Goal: Transaction & Acquisition: Purchase product/service

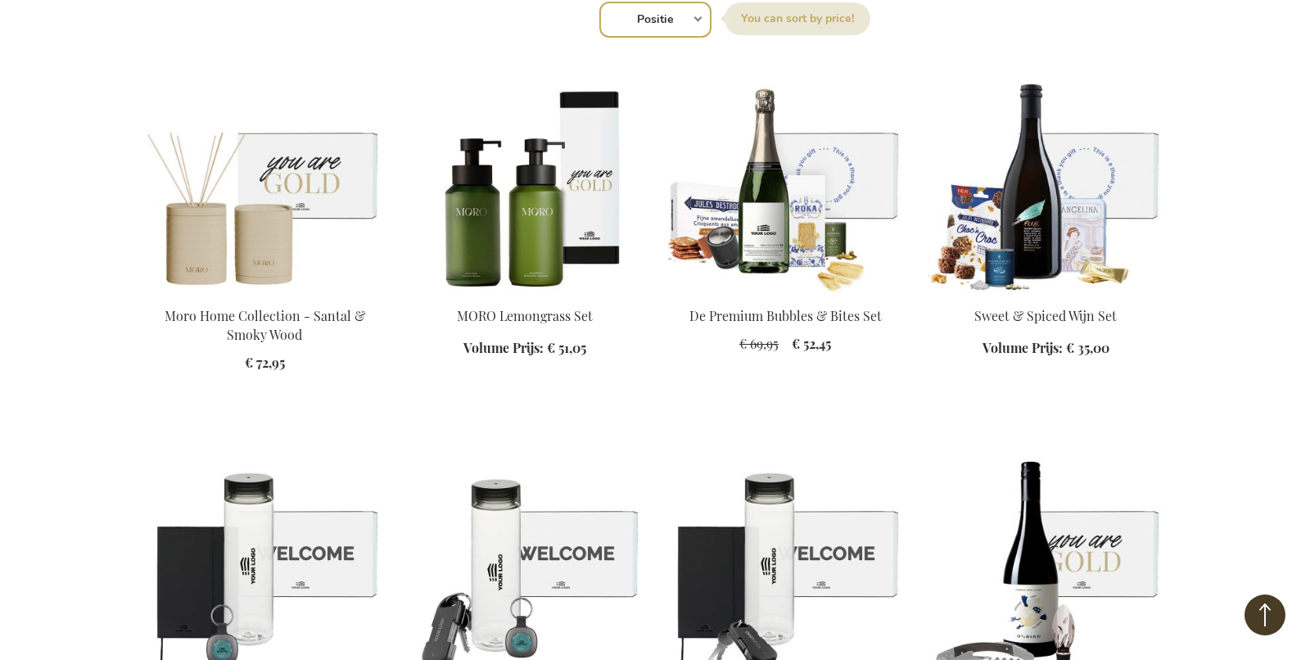
click at [662, 19] on select "Positie Best Sellers Meest bekeken Nieuw Biggest Saving Price: low to high Pric…" at bounding box center [655, 20] width 112 height 36
select select "new"
click at [599, 2] on select "Positie Best Sellers Meest bekeken Nieuw Biggest Saving Price: low to high Pric…" at bounding box center [655, 20] width 112 height 36
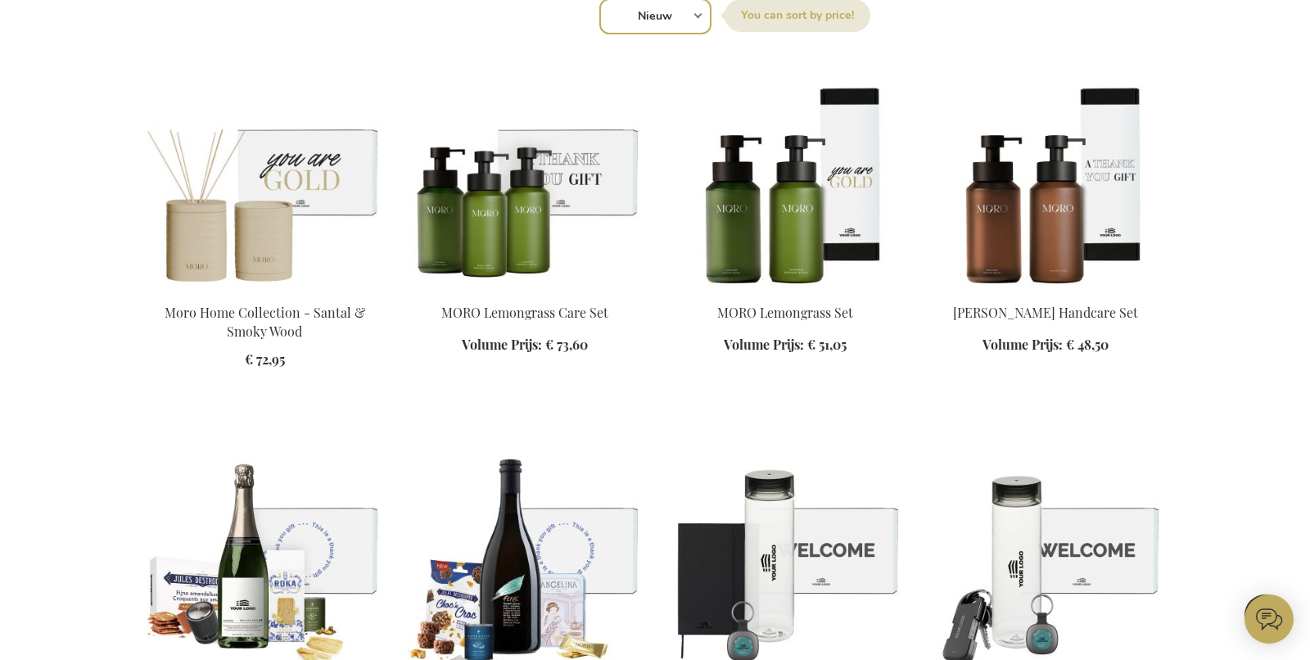
scroll to position [666, 0]
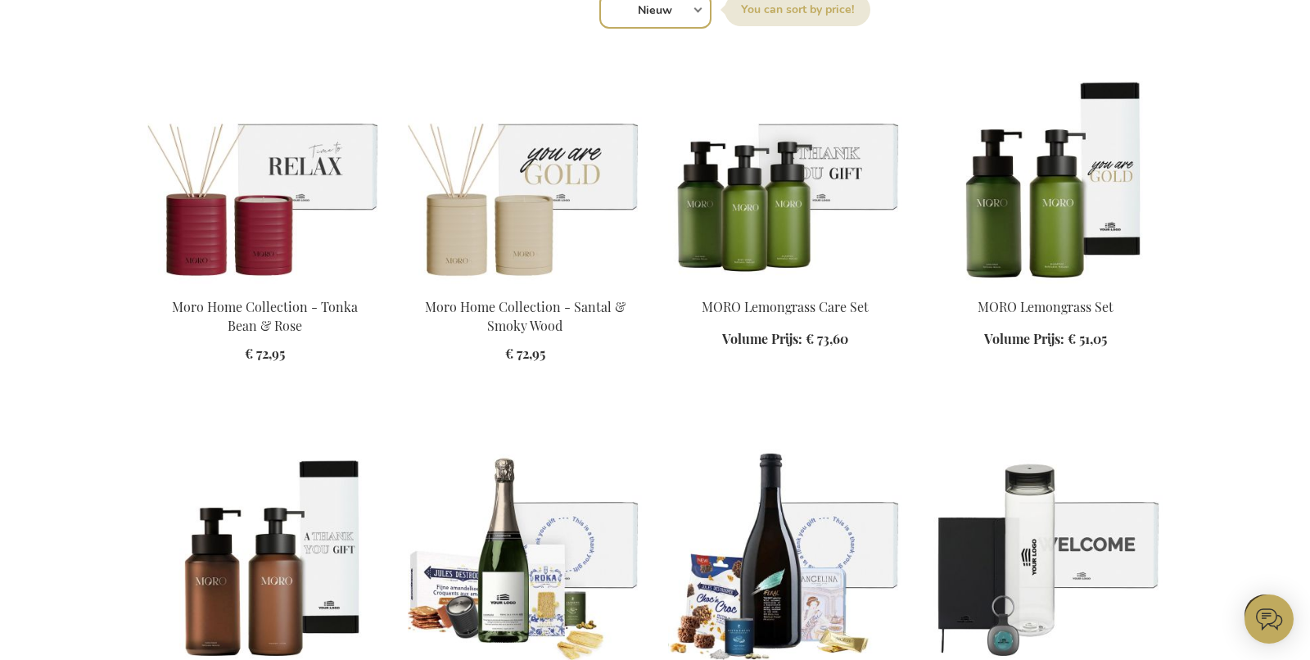
scroll to position [668, 0]
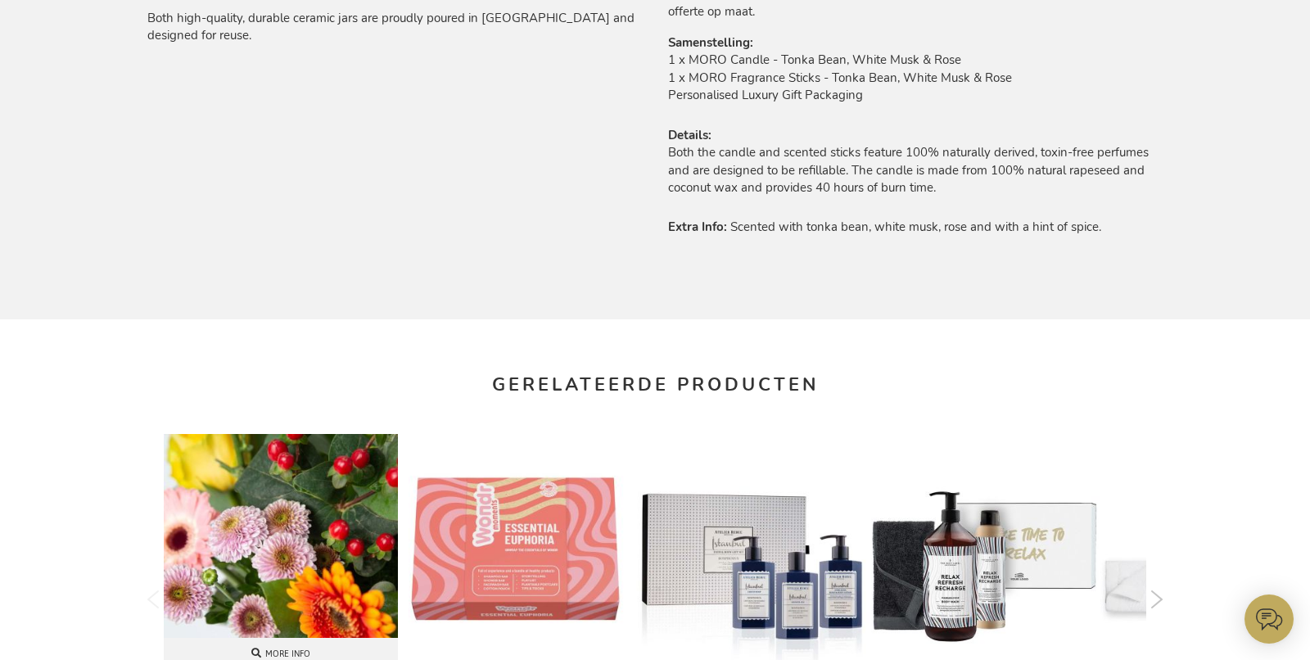
scroll to position [1519, 0]
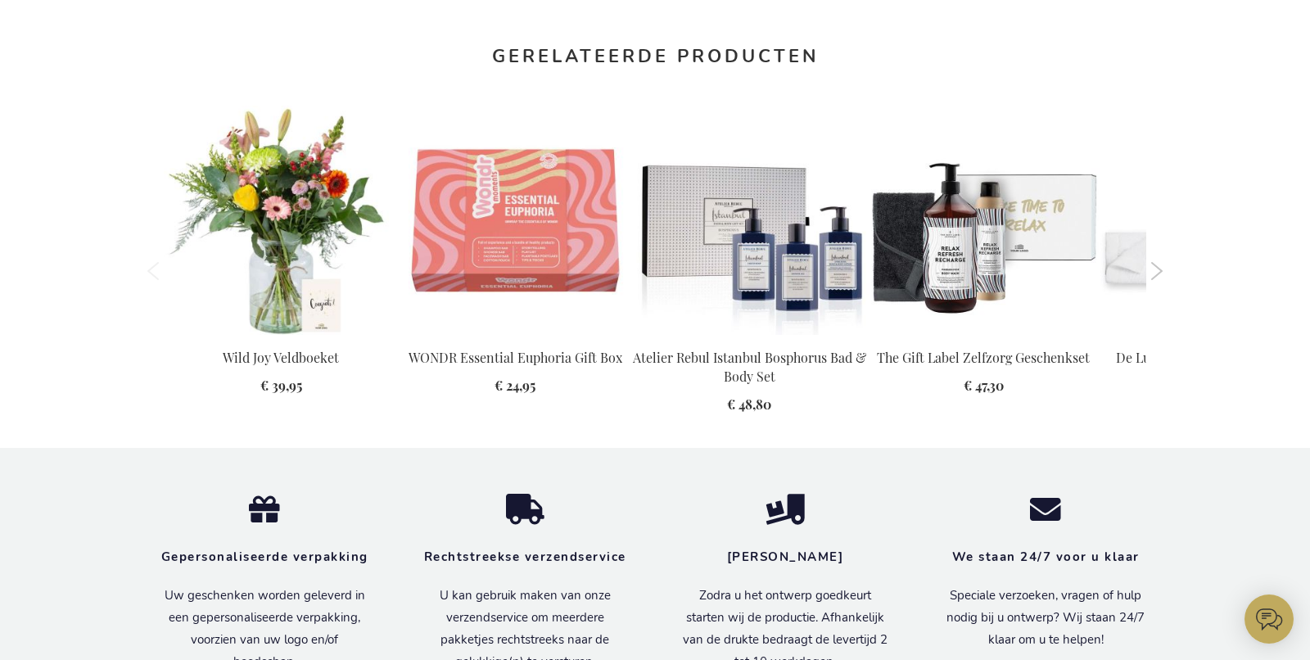
scroll to position [1551, 0]
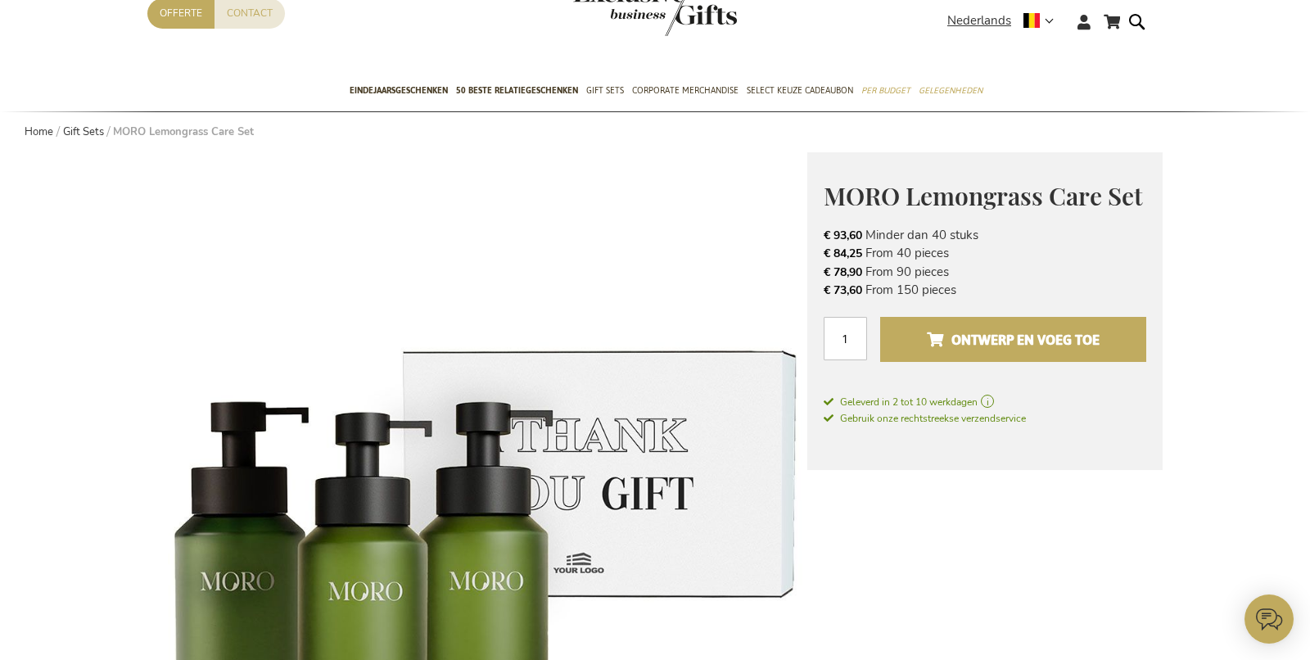
click at [992, 356] on button "Ontwerp en voeg toe" at bounding box center [1013, 339] width 266 height 45
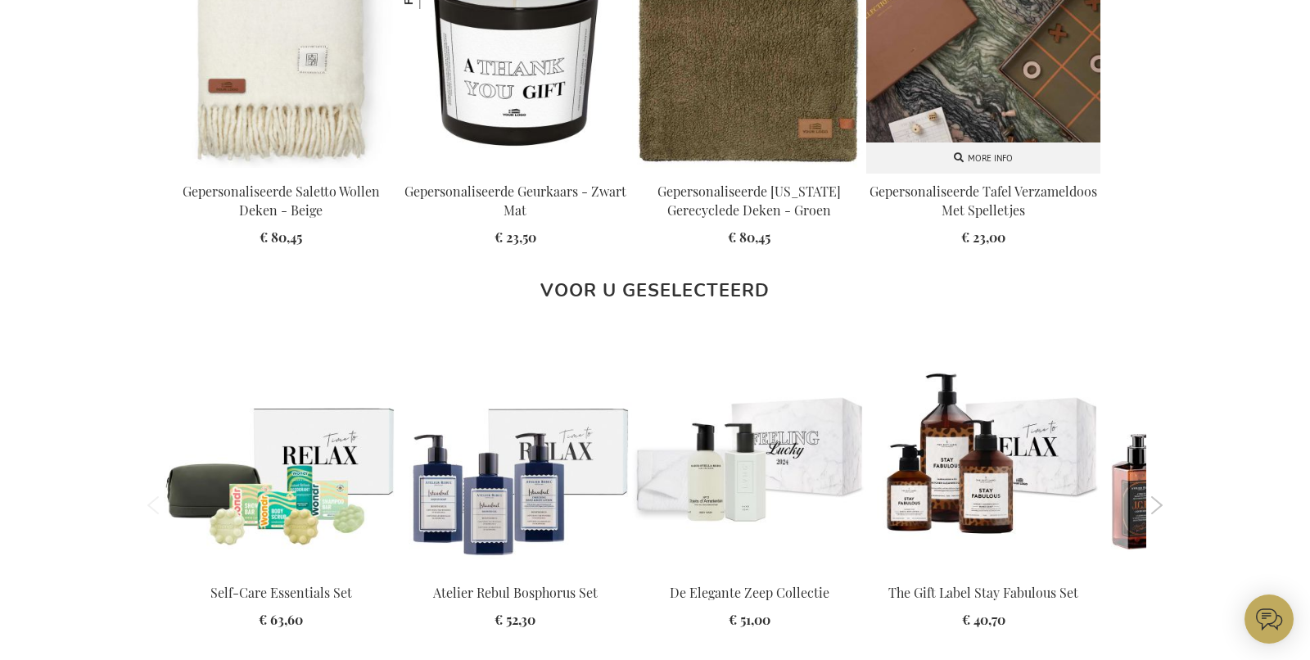
scroll to position [1661, 0]
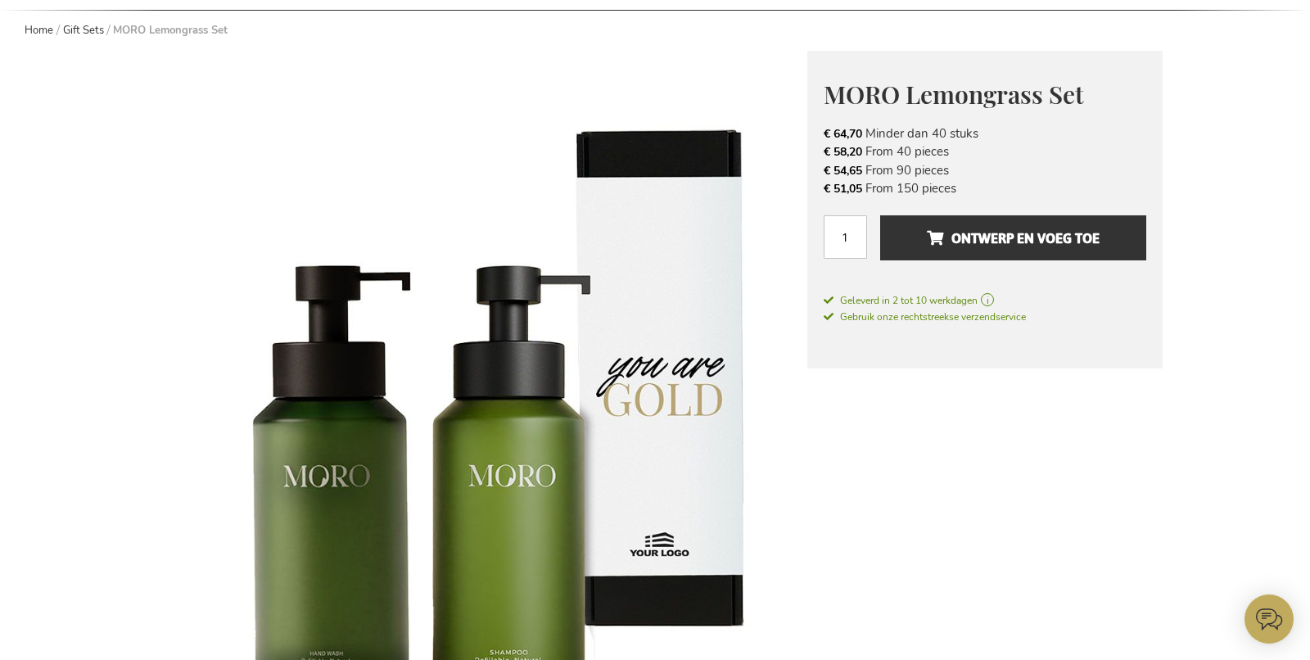
scroll to position [31, 0]
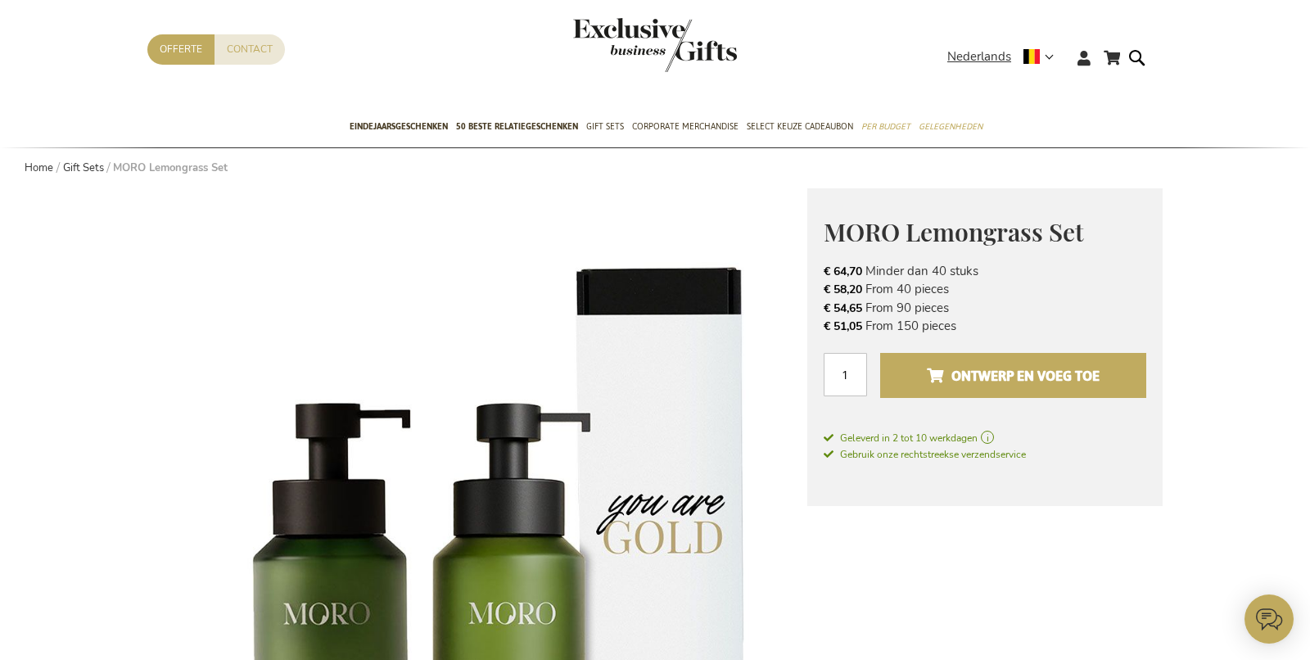
click at [1005, 364] on span "Ontwerp en voeg toe" at bounding box center [1013, 376] width 173 height 26
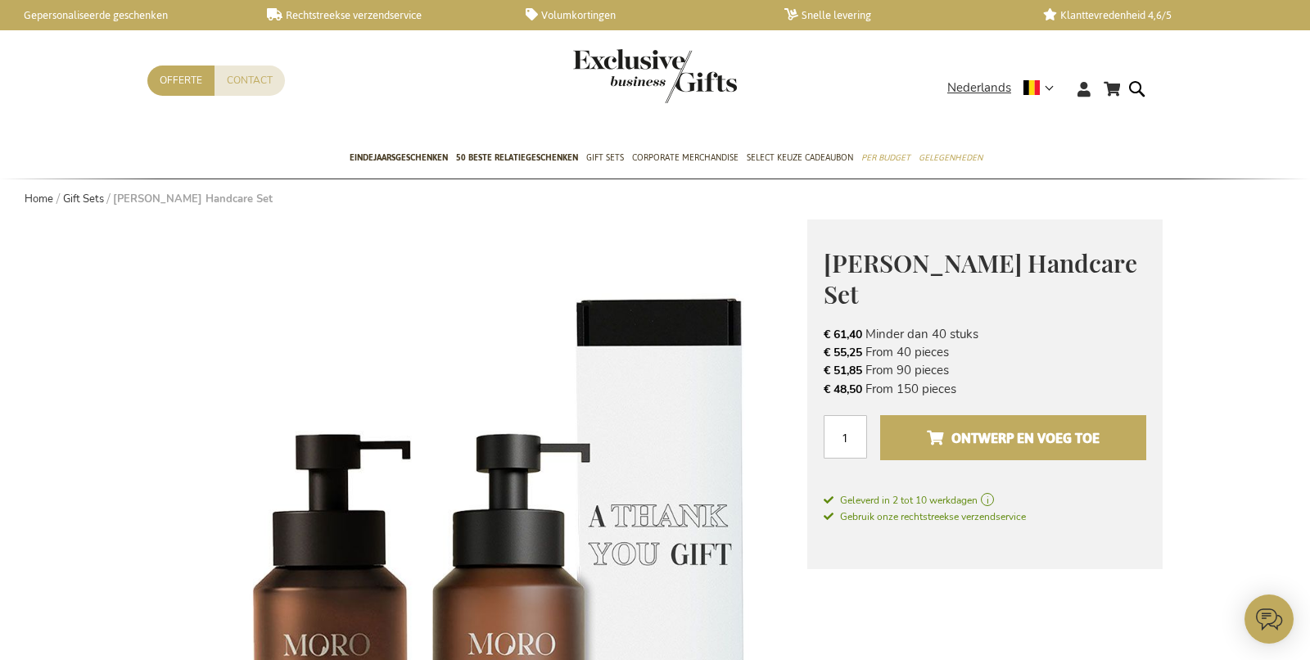
click at [991, 433] on span "Ontwerp en voeg toe" at bounding box center [1013, 438] width 173 height 26
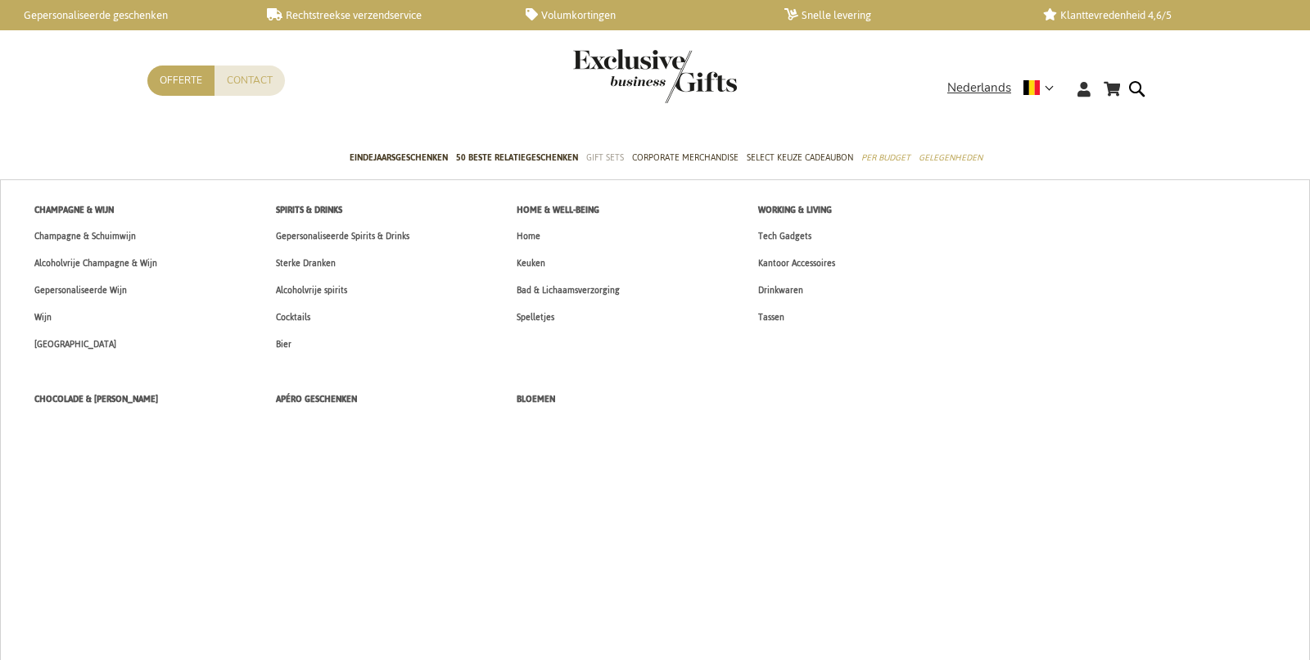
click at [582, 160] on ul "New Arrivals TOP 50 GIFTS Eindejaarsgeschenken 50 beste relatiegeschenken Gift …" at bounding box center [655, 158] width 1042 height 41
click at [595, 160] on span "Gift Sets" at bounding box center [605, 157] width 38 height 17
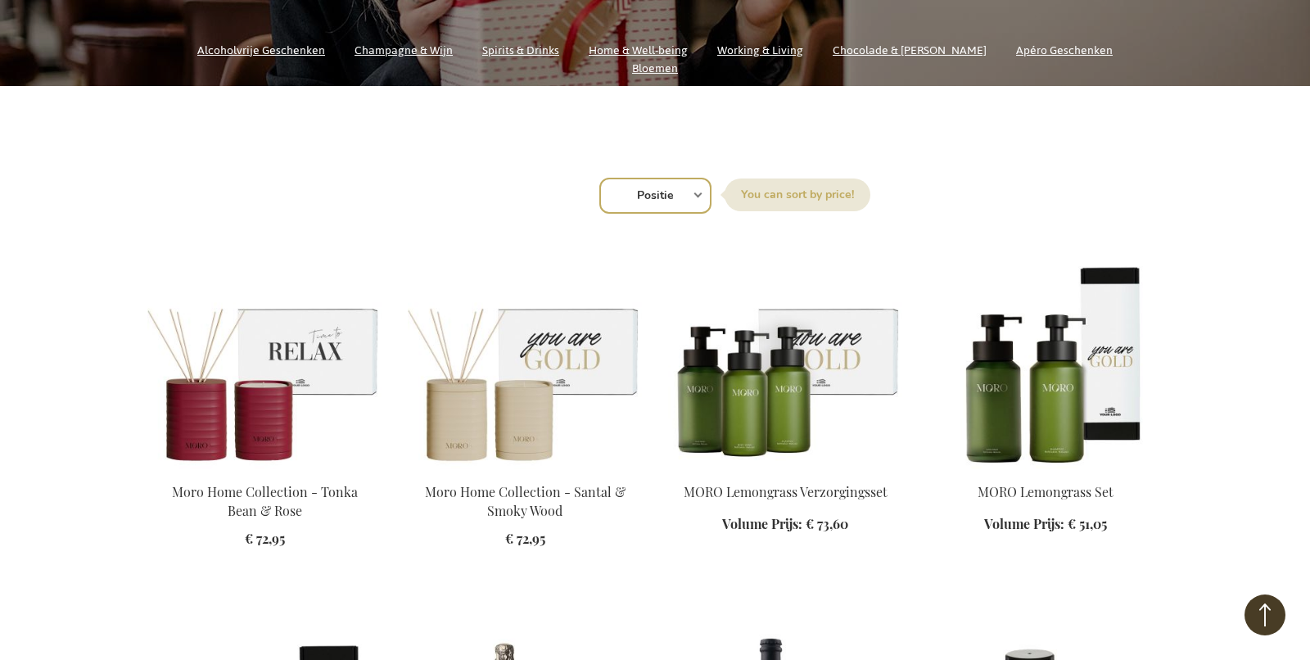
click at [795, 388] on img at bounding box center [785, 354] width 234 height 229
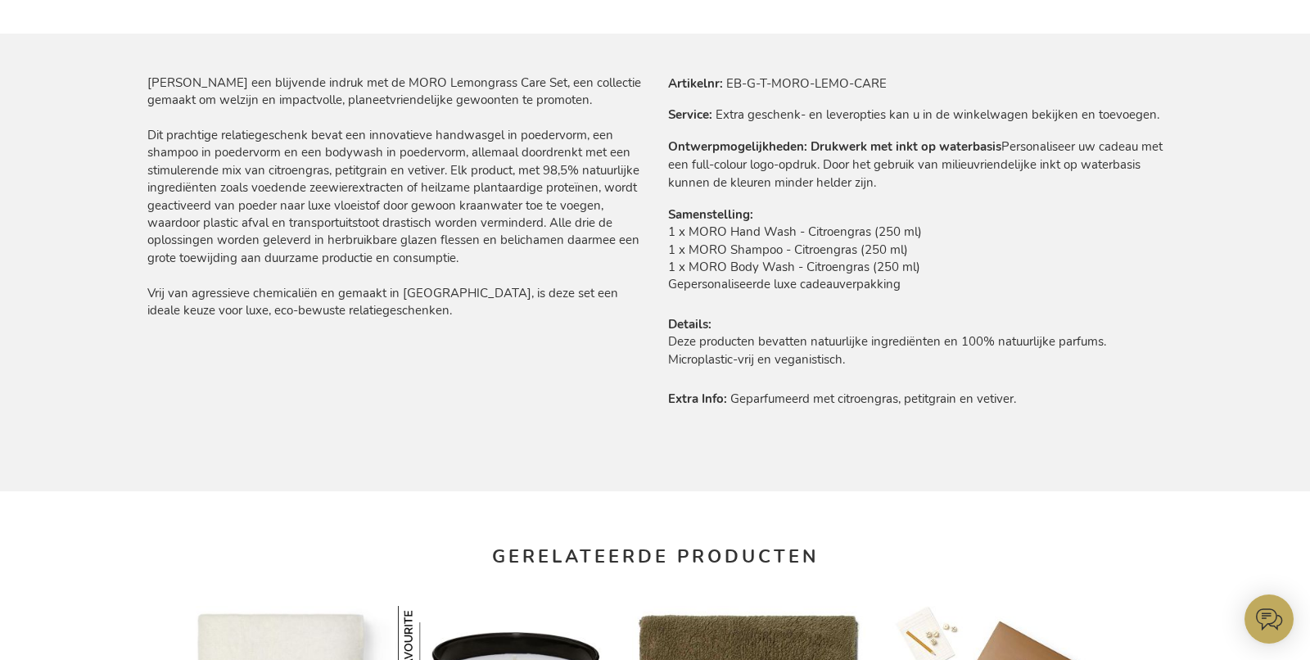
click at [790, 292] on td "1 x MORO Hand Wash - Citroengras (250 ml) 1 x MORO Shampoo - Citroengras (250 m…" at bounding box center [915, 263] width 495 height 79
click at [789, 292] on td "1 x MORO Hand Wash - Citroengras (250 ml) 1 x MORO Shampoo - Citroengras (250 m…" at bounding box center [915, 263] width 495 height 79
copy tbody "Gepersonaliseerde luxe cadeauverpakking"
